Goal: Find specific page/section

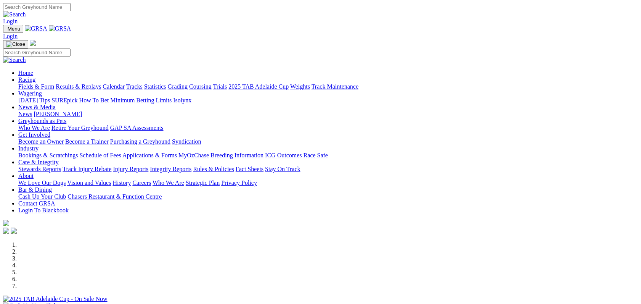
click at [35, 76] on link "Racing" at bounding box center [26, 79] width 17 height 6
click at [48, 83] on link "Fields & Form" at bounding box center [36, 86] width 36 height 6
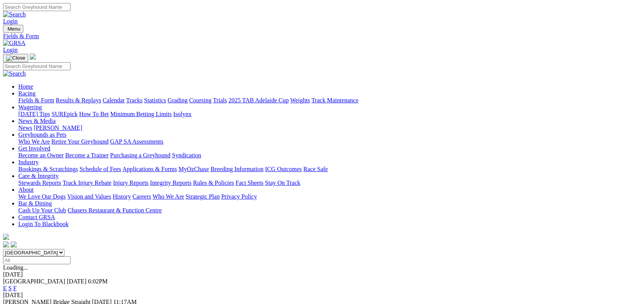
click at [17, 285] on link "F" at bounding box center [14, 288] width 3 height 6
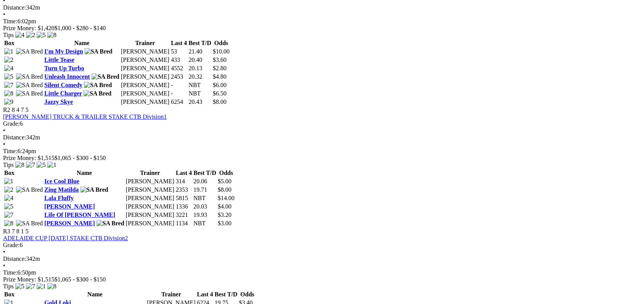
scroll to position [427, 0]
